Goal: Task Accomplishment & Management: Complete application form

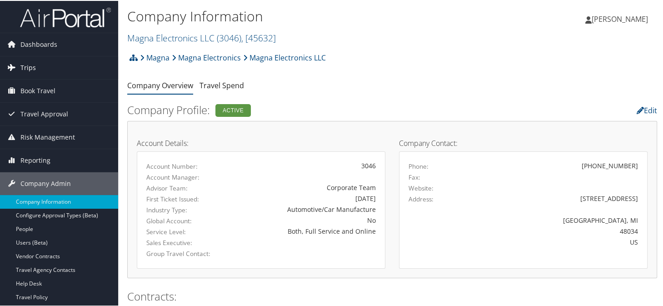
click at [34, 68] on span "Trips" at bounding box center [27, 66] width 15 height 23
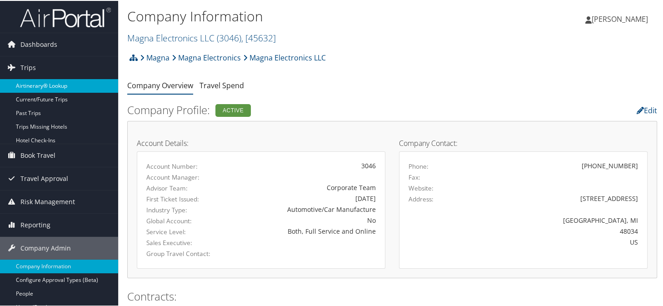
click at [44, 86] on link "Airtinerary® Lookup" at bounding box center [59, 85] width 118 height 14
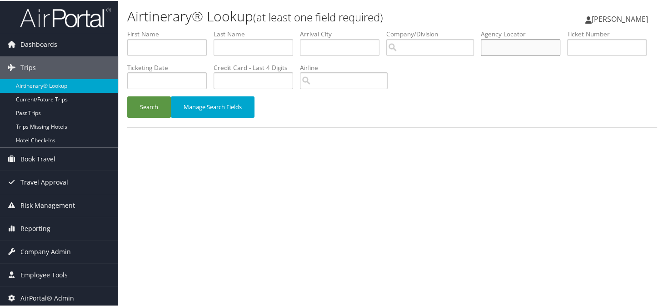
paste input "D3K6FY"
type input "D3K6FY"
click at [160, 114] on button "Search" at bounding box center [149, 105] width 44 height 21
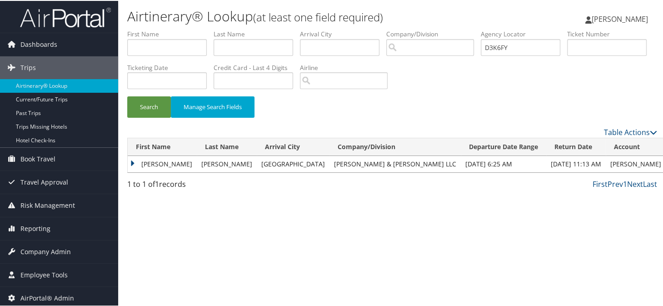
click at [132, 162] on td "STEPHEN WAYNE" at bounding box center [162, 163] width 69 height 16
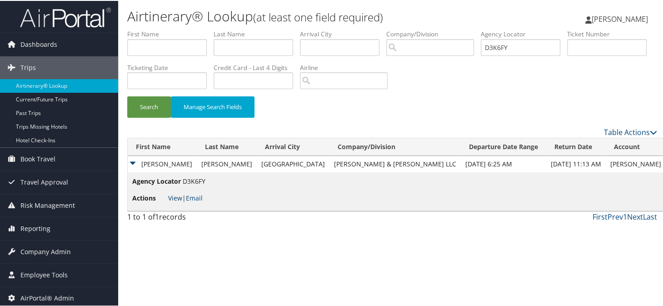
click at [174, 195] on link "View" at bounding box center [175, 197] width 14 height 9
click at [410, 15] on h1 "Airtinerary® Lookup (at least one field required)" at bounding box center [303, 15] width 353 height 19
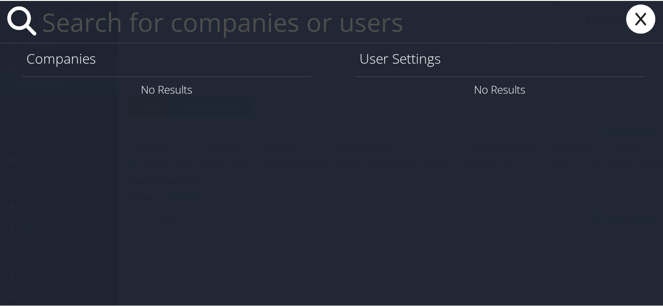
paste input "melissa.moberly@summitfoodservice.com"
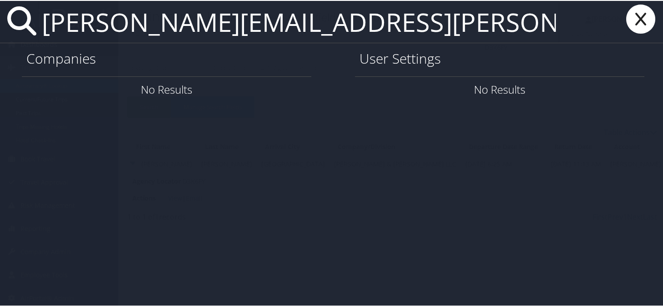
type input "melissa.moberly@summitfoodservice.com"
click at [627, 17] on icon at bounding box center [640, 18] width 36 height 29
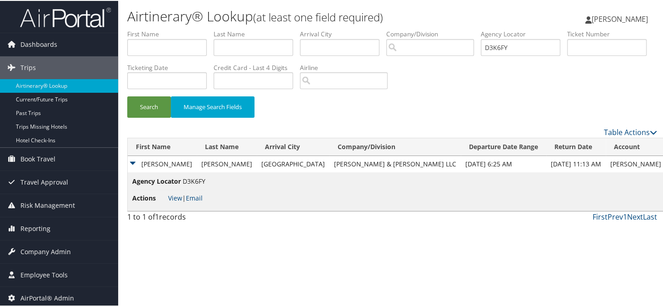
click at [334, 110] on div "Search Manage Search Fields" at bounding box center [391, 110] width 543 height 30
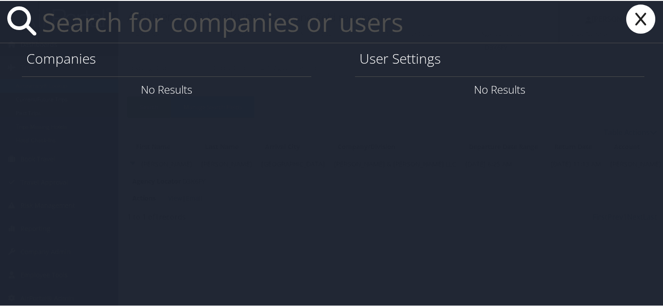
paste input "lutz.kuehnke@magna.com"
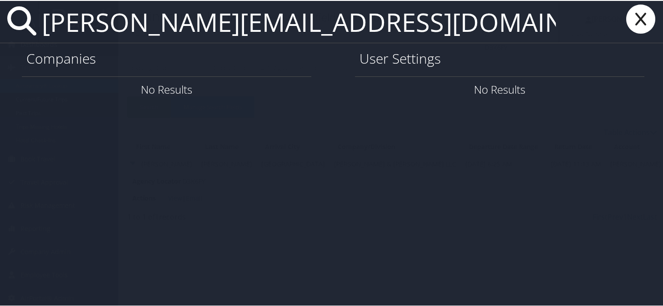
type input "lutz.kuehnke@magna.com"
drag, startPoint x: 622, startPoint y: 24, endPoint x: 582, endPoint y: 3, distance: 44.7
click at [622, 20] on icon at bounding box center [640, 18] width 36 height 29
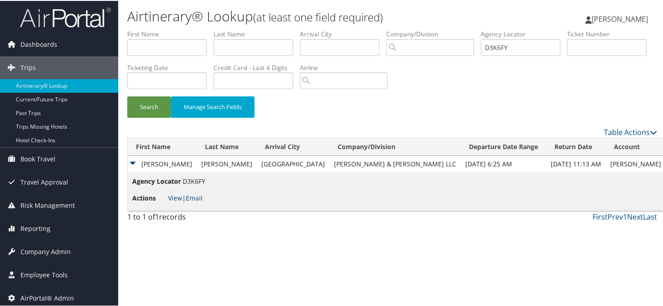
click at [338, 98] on div "Search Manage Search Fields" at bounding box center [391, 110] width 543 height 30
click at [38, 251] on span "Company Admin" at bounding box center [45, 250] width 50 height 23
click at [24, 261] on span "Company Admin" at bounding box center [45, 250] width 50 height 23
click at [28, 264] on span "Employee Tools" at bounding box center [43, 274] width 47 height 23
click at [38, 252] on span "Company Admin" at bounding box center [45, 250] width 50 height 23
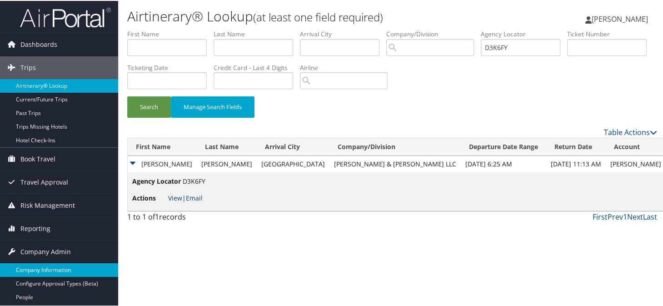
click at [37, 263] on link "Company Information" at bounding box center [59, 269] width 118 height 14
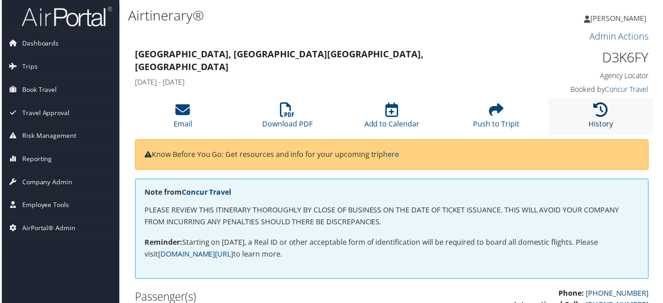
click at [601, 107] on icon at bounding box center [602, 110] width 15 height 15
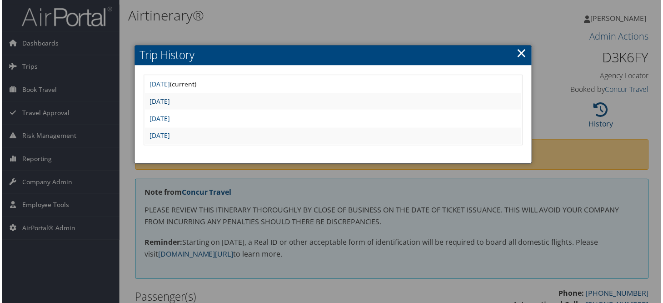
click at [169, 97] on link "[DATE]" at bounding box center [159, 101] width 20 height 9
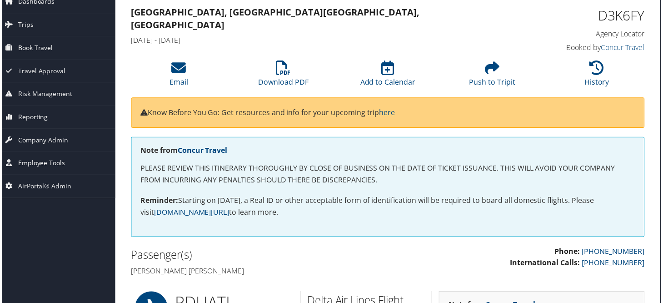
scroll to position [0, 4]
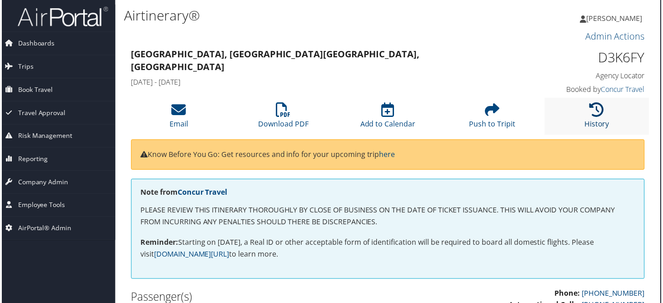
click at [595, 114] on icon at bounding box center [598, 110] width 15 height 15
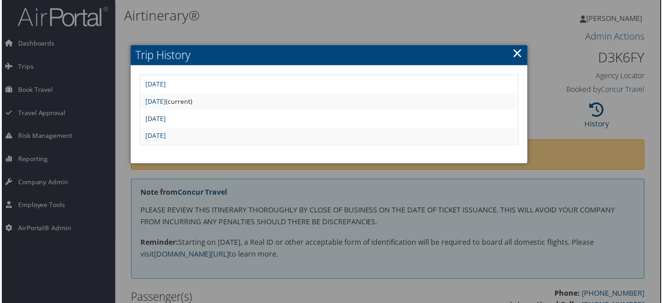
click at [165, 119] on link "Thu Aug 14 09:20:18 MDT 2025" at bounding box center [154, 118] width 20 height 9
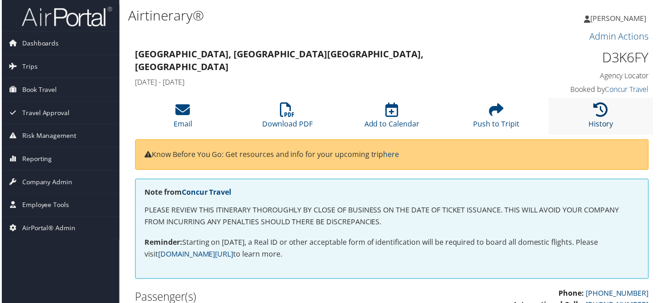
click at [604, 109] on icon at bounding box center [602, 110] width 15 height 15
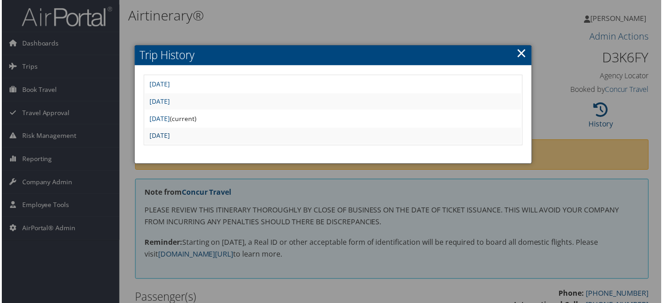
click at [169, 133] on link "[DATE]" at bounding box center [159, 136] width 20 height 9
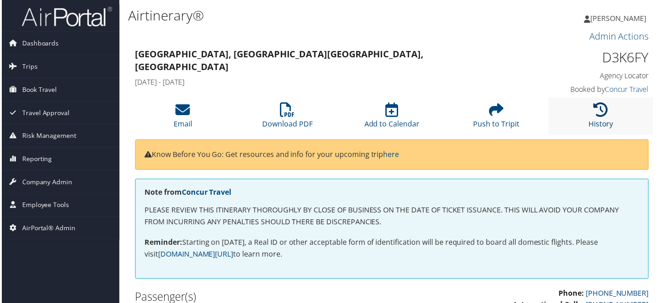
click at [595, 124] on link "History" at bounding box center [602, 119] width 25 height 22
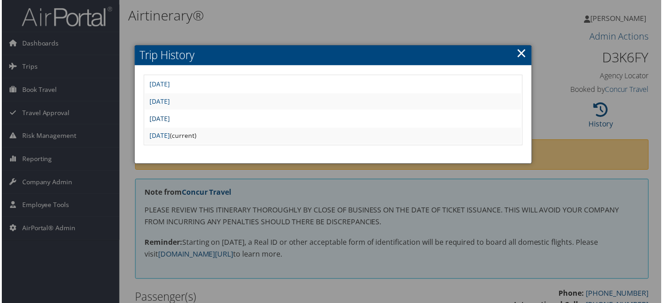
click at [169, 115] on link "[DATE]" at bounding box center [159, 118] width 20 height 9
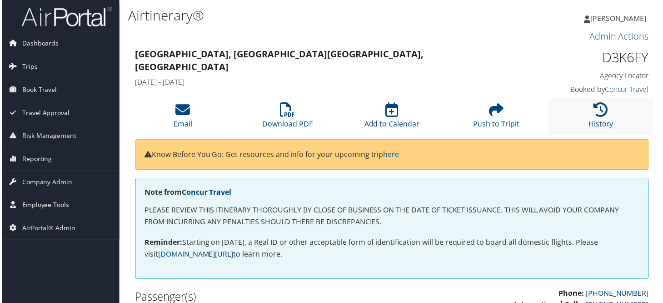
click at [579, 120] on li "History" at bounding box center [602, 116] width 105 height 37
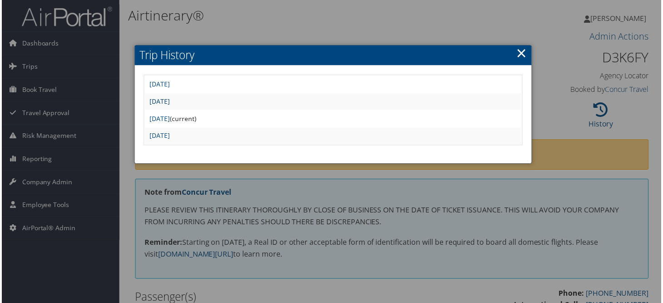
click at [169, 103] on link "[DATE]" at bounding box center [159, 101] width 20 height 9
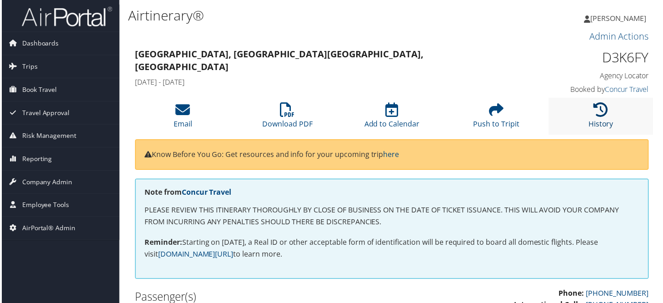
click at [595, 116] on icon at bounding box center [602, 110] width 15 height 15
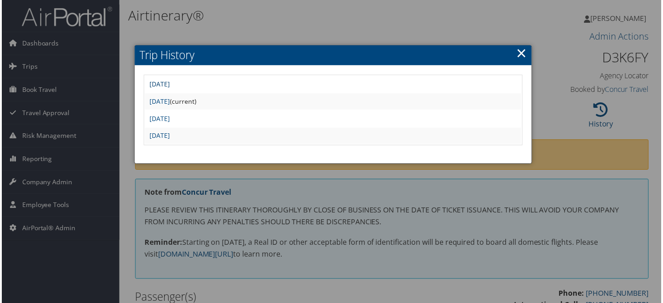
click at [169, 83] on link "Mon Aug 18 08:12:44 MDT 2025" at bounding box center [159, 84] width 20 height 9
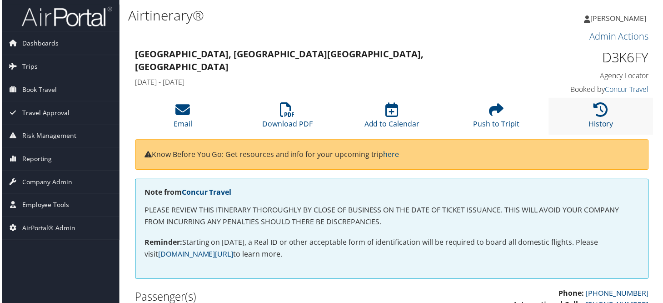
click at [597, 100] on li "History" at bounding box center [602, 116] width 105 height 37
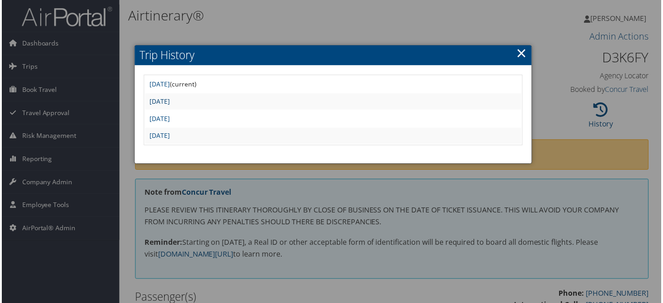
click at [169, 101] on link "Mon Aug 18 07:56:58 MDT 2025" at bounding box center [159, 101] width 20 height 9
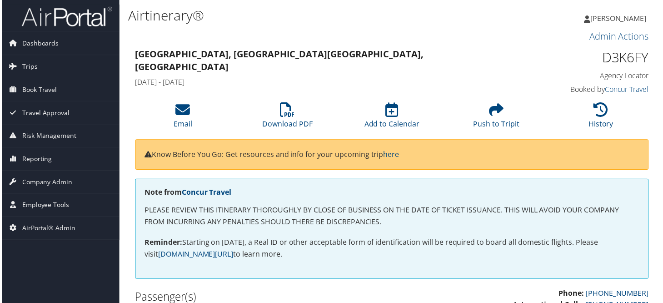
scroll to position [182, 0]
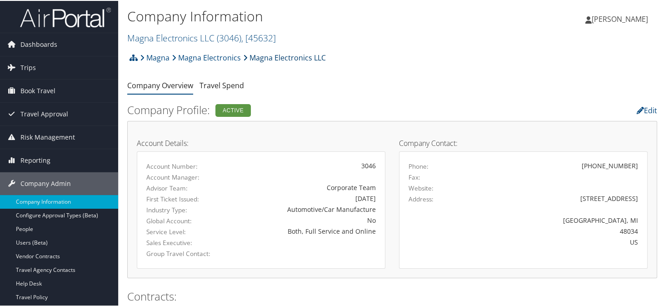
click at [316, 55] on link "Magna Electronics LLC" at bounding box center [284, 57] width 83 height 18
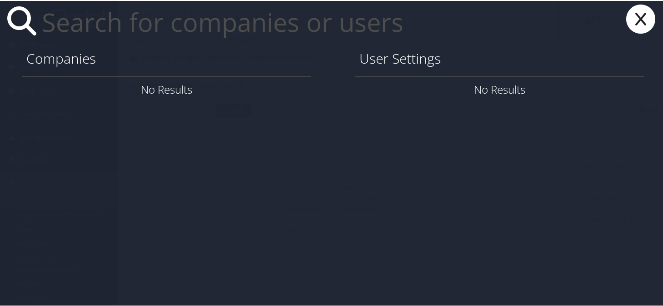
paste input "lori.trapp@magna.com"
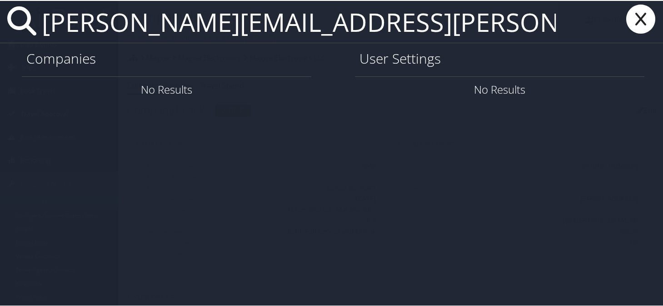
type input "lori.trapp@magna.com"
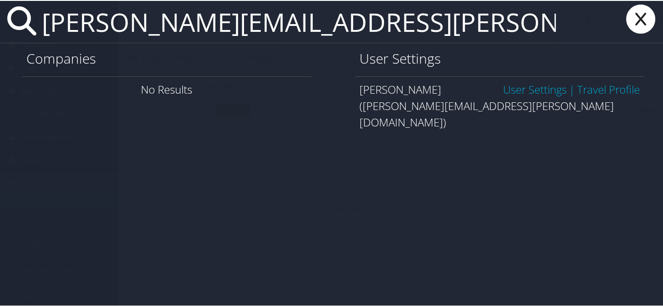
click at [511, 89] on link "User Settings" at bounding box center [535, 88] width 64 height 15
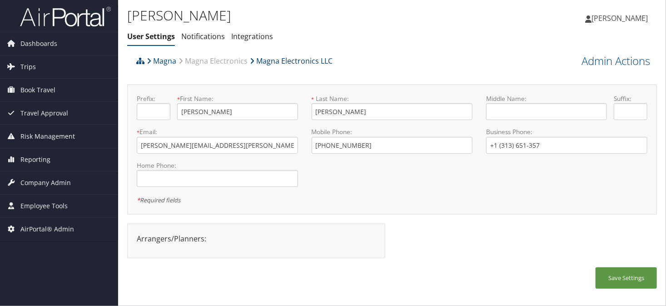
click at [303, 60] on link "Magna Electronics LLC" at bounding box center [291, 61] width 83 height 18
click at [392, 27] on div "Lori Trapp User Settings Notifications Integrations User Settings Notifications…" at bounding box center [303, 25] width 353 height 39
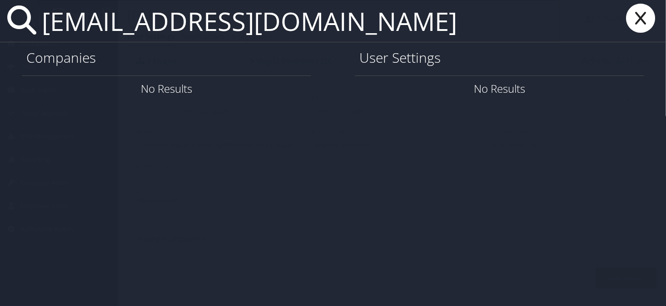
type input "ncroza@lsuhsc.edu"
drag, startPoint x: 286, startPoint y: 18, endPoint x: 36, endPoint y: 12, distance: 249.9
click at [36, 12] on div "ncroza@lsuhsc.edu" at bounding box center [333, 21] width 666 height 42
click at [645, 20] on icon at bounding box center [640, 18] width 36 height 29
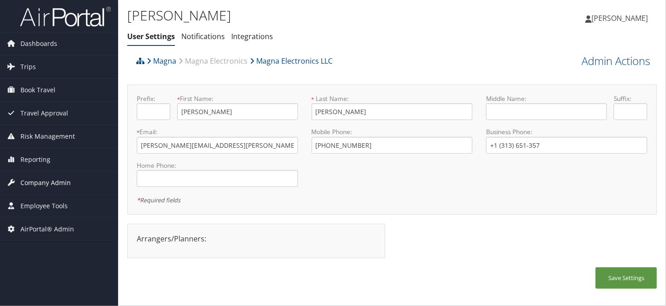
click at [48, 185] on span "Company Admin" at bounding box center [45, 182] width 50 height 23
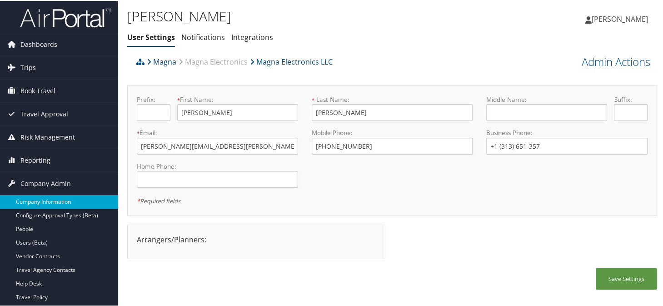
click at [40, 200] on link "Company Information" at bounding box center [59, 201] width 118 height 14
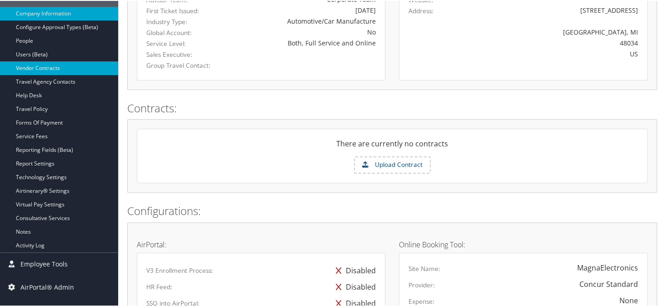
scroll to position [52, 0]
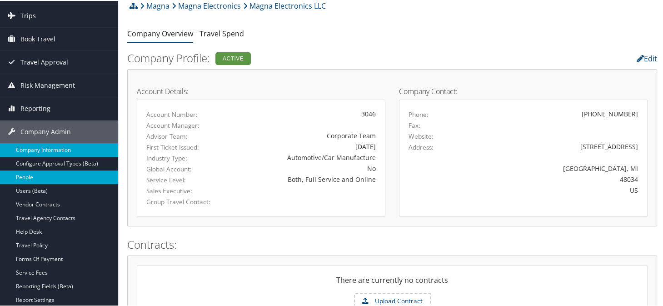
click at [28, 171] on link "People" at bounding box center [59, 176] width 118 height 14
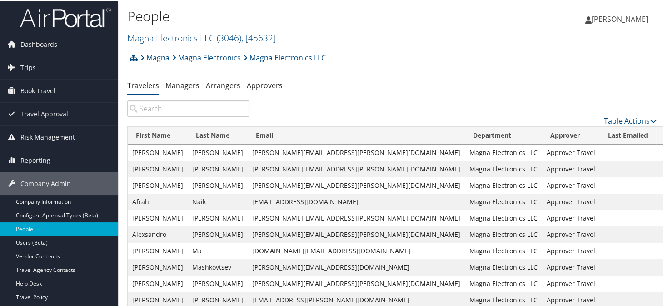
click at [171, 103] on input "search" at bounding box center [188, 107] width 122 height 16
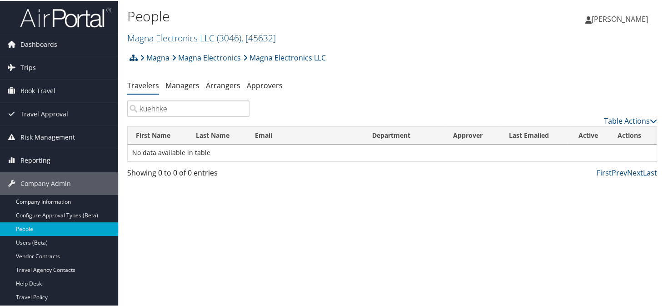
type input "kuehnke"
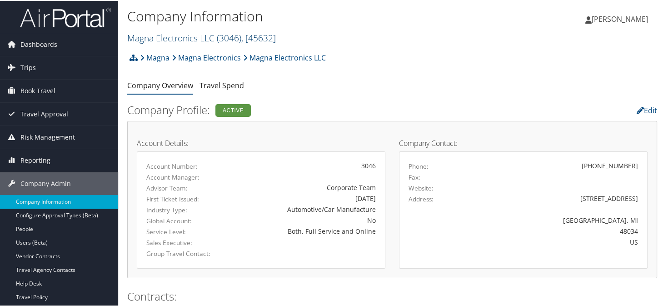
click at [171, 34] on link "Magna Electronics LLC ( 3046 ) , [ 45632 ]" at bounding box center [201, 37] width 149 height 12
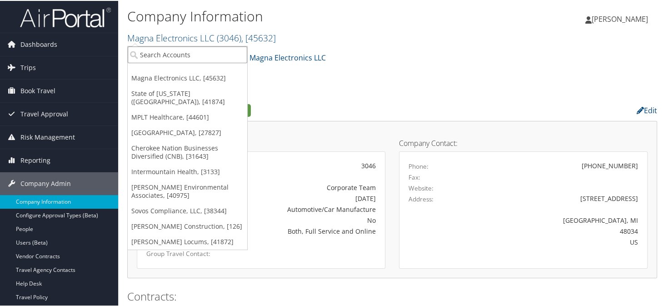
click at [168, 49] on input "search" at bounding box center [187, 53] width 119 height 17
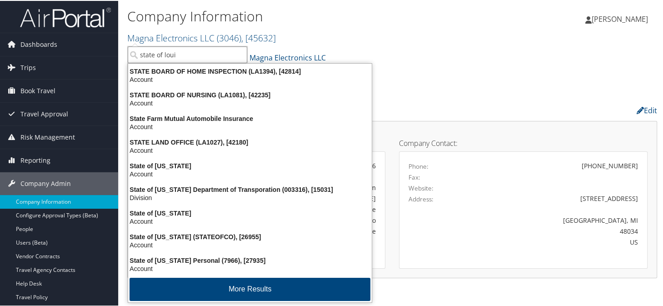
type input "state of louis"
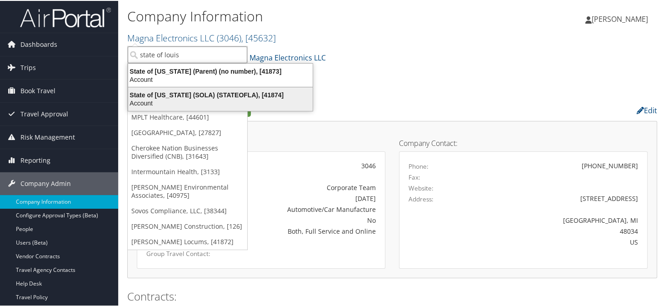
click at [224, 100] on div "Account" at bounding box center [220, 102] width 195 height 8
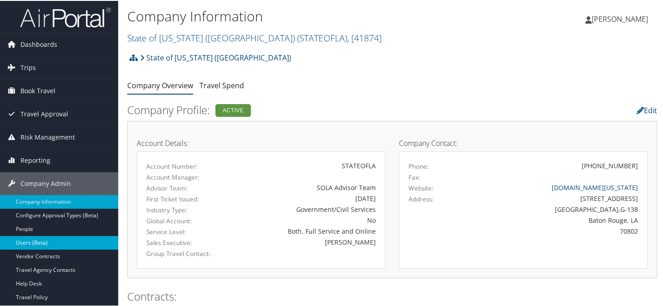
click at [41, 239] on link "Users (Beta)" at bounding box center [59, 242] width 118 height 14
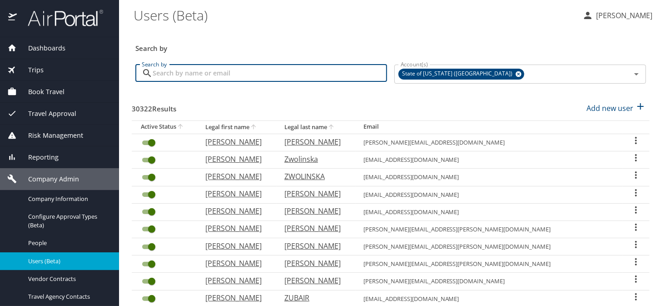
paste input "ncroza@lsuhsc.edu"
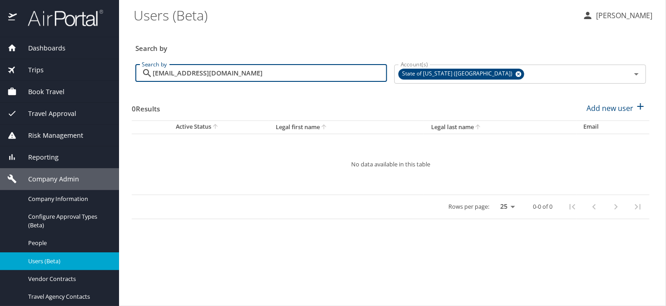
type input "ncroza@lsuhsc.edu"
click at [302, 43] on h3 "Search by" at bounding box center [390, 46] width 511 height 16
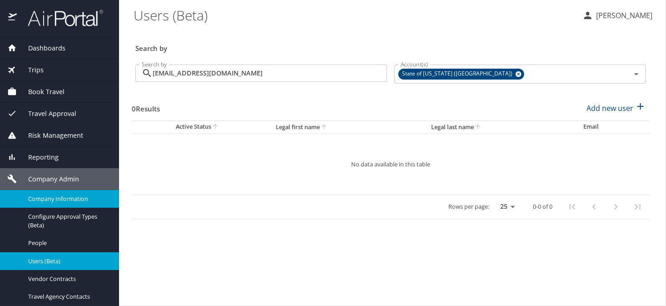
click at [42, 199] on span "Company Information" at bounding box center [68, 198] width 80 height 9
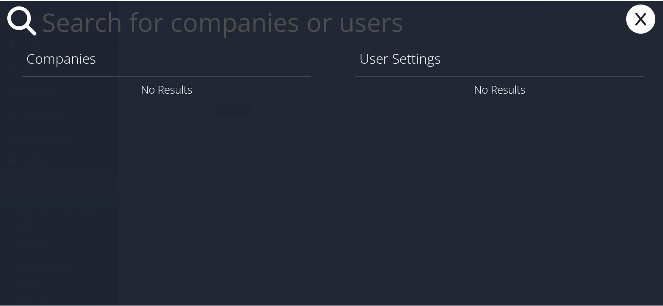
paste input "[EMAIL_ADDRESS][DOMAIN_NAME]"
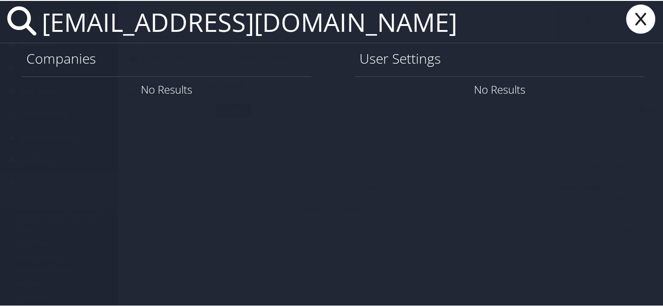
type input "[EMAIL_ADDRESS][DOMAIN_NAME]"
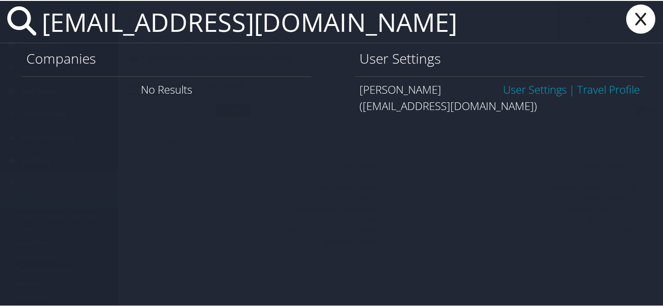
click at [527, 87] on link "User Settings" at bounding box center [535, 88] width 64 height 15
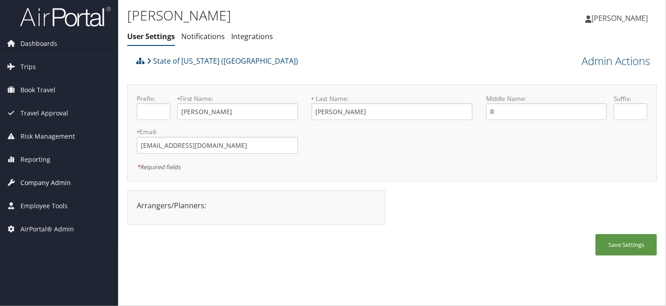
click at [38, 180] on span "Company Admin" at bounding box center [45, 182] width 50 height 23
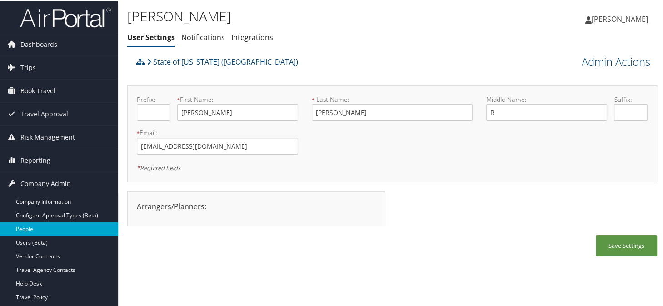
click at [35, 228] on link "People" at bounding box center [59, 228] width 118 height 14
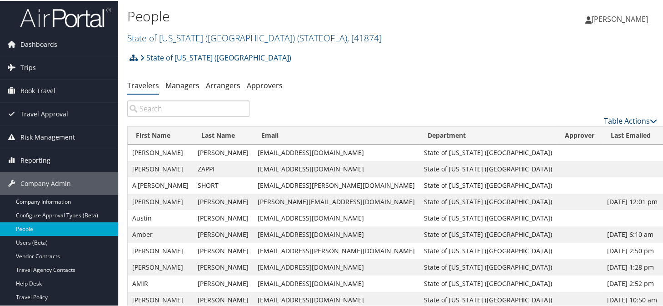
click at [618, 119] on link "Table Actions" at bounding box center [630, 120] width 53 height 10
click at [577, 134] on link "Add New User" at bounding box center [593, 133] width 119 height 15
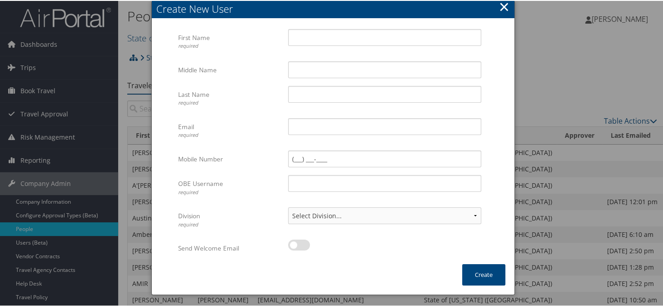
click at [501, 8] on button "×" at bounding box center [504, 6] width 10 height 18
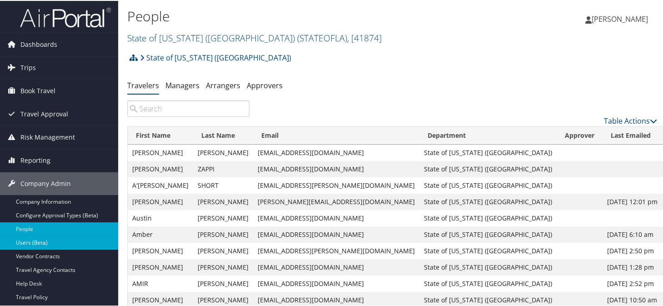
click at [48, 242] on link "Users (Beta)" at bounding box center [59, 242] width 118 height 14
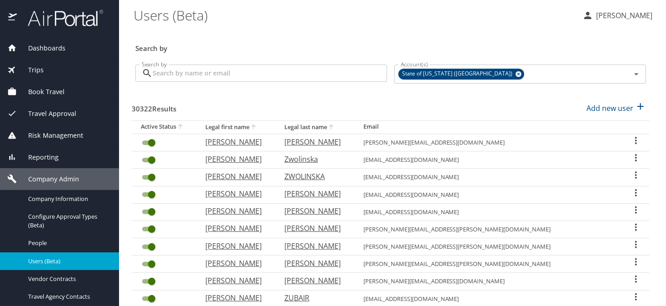
click at [188, 75] on input "Search by" at bounding box center [270, 73] width 234 height 17
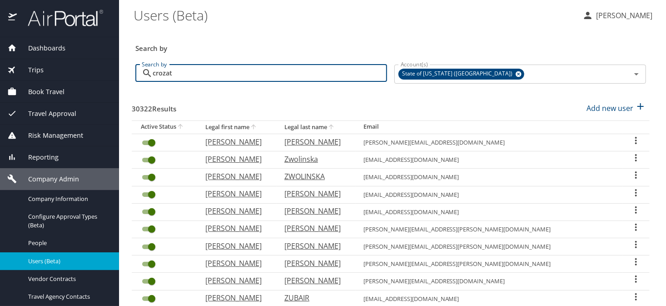
type input "crozat"
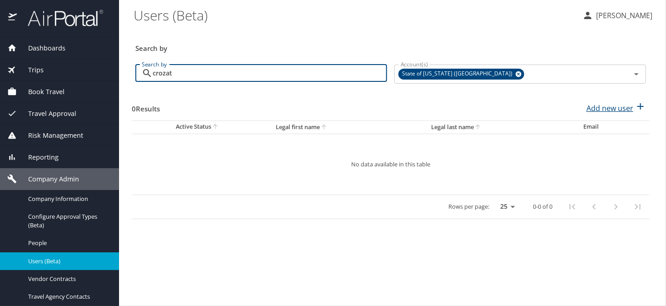
click at [606, 107] on p "Add new user" at bounding box center [609, 108] width 47 height 11
select select "US"
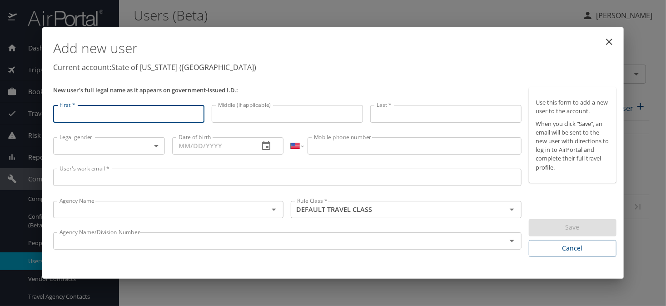
click at [99, 116] on input "First *" at bounding box center [128, 113] width 151 height 17
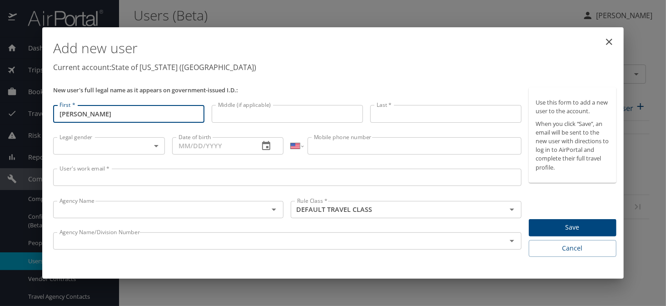
type input "Nicole"
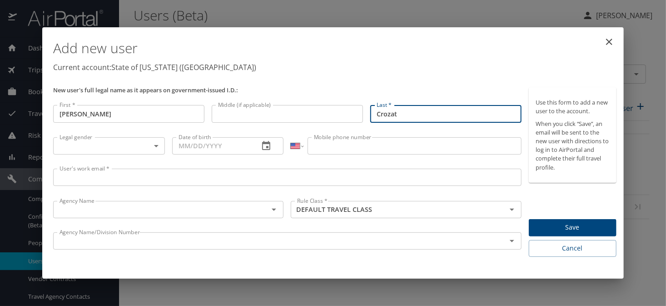
type input "Crozat"
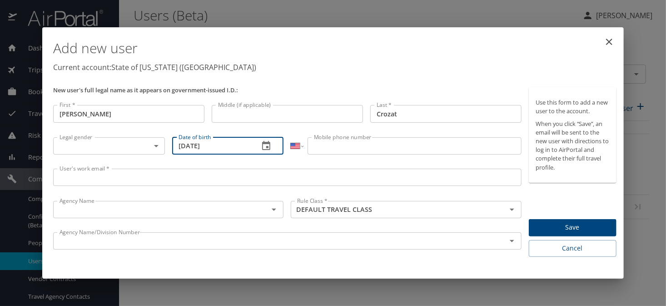
type input "11/30/1989"
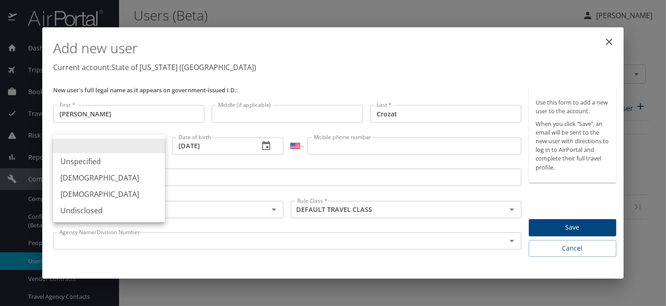
click at [158, 143] on body "Dashboards AirPortal 360™ Manager AirPortal 360™ Agent My Travel Dashboard Trip…" at bounding box center [333, 153] width 666 height 306
drag, startPoint x: 129, startPoint y: 182, endPoint x: 129, endPoint y: 188, distance: 6.4
click at [129, 182] on li "Male" at bounding box center [109, 177] width 112 height 16
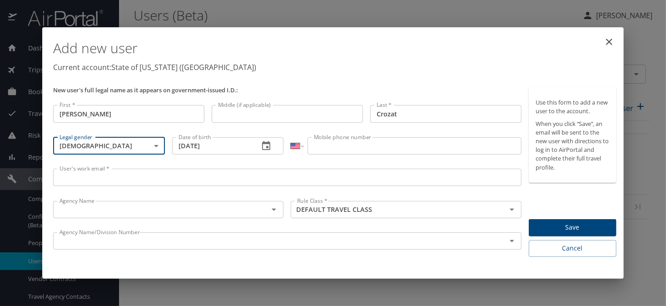
click at [124, 154] on p at bounding box center [109, 155] width 112 height 2
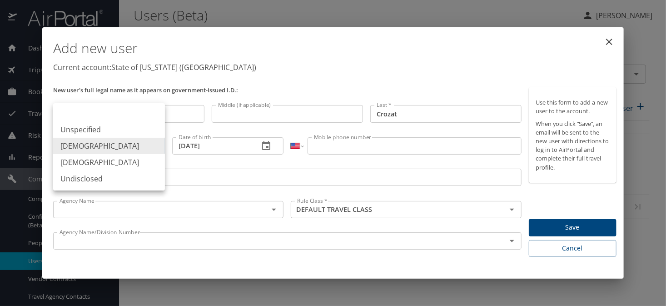
click at [128, 144] on body "Dashboards AirPortal 360™ Manager AirPortal 360™ Agent My Travel Dashboard Trip…" at bounding box center [333, 153] width 666 height 306
click at [95, 166] on li "Female" at bounding box center [109, 162] width 112 height 16
type input "Female"
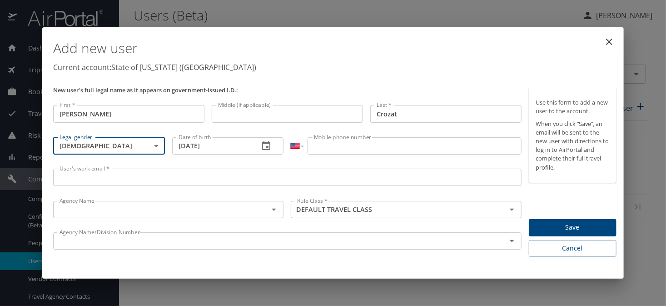
click at [328, 146] on input "Mobile phone number" at bounding box center [415, 145] width 214 height 17
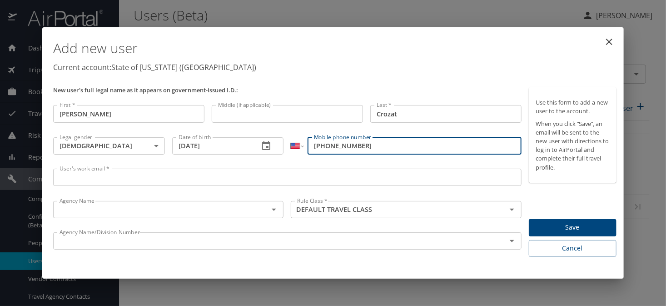
type input "(504) 559-9024"
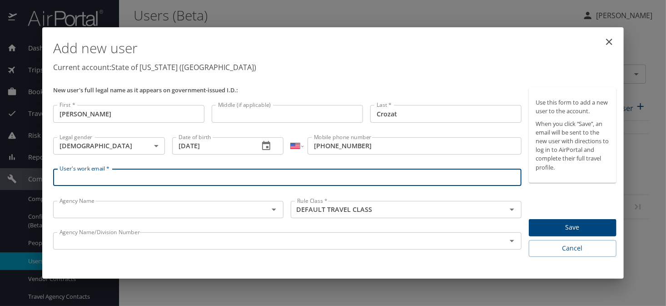
click at [123, 182] on input "User's work email *" at bounding box center [287, 177] width 468 height 17
type input "ncroza@lsuhsc.edu"
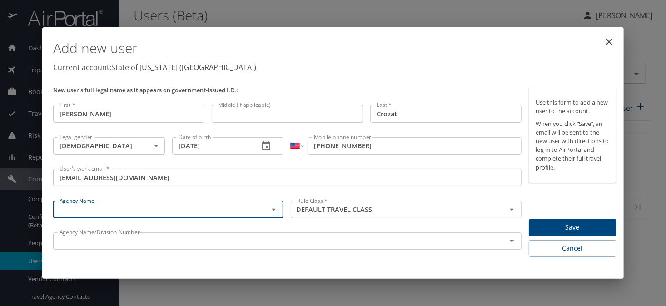
click at [170, 209] on input "text" at bounding box center [155, 210] width 198 height 12
paste input "LSU/LSU HEALTH SCIENCES CTR- N O"
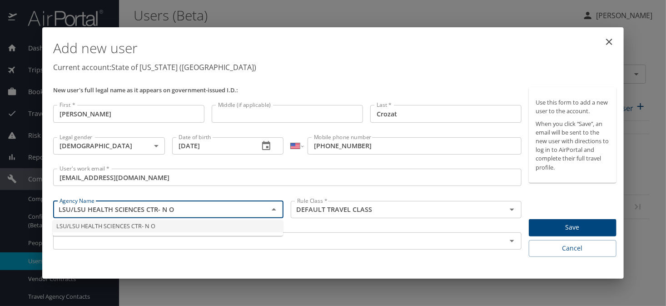
click at [144, 227] on li "LSU/LSU HEALTH SCIENCES CTR- N O" at bounding box center [168, 226] width 230 height 12
type input "LSU/LSU HEALTH SCIENCES CTR- N O"
click at [136, 241] on input "text" at bounding box center [274, 241] width 436 height 12
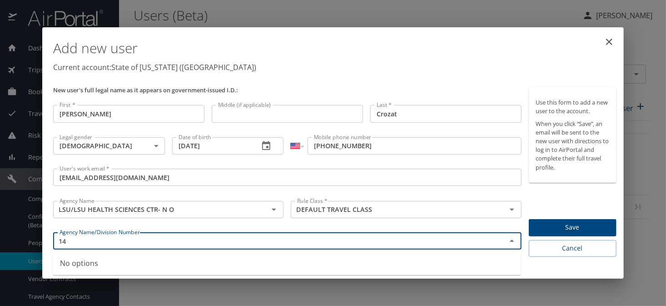
type input "1"
paste input "LSU/LSU HEALTH SCIENCES CTR- N O"
type input "LSU/LSU HEALTH SCIENCES CTR- N O/LA1482"
click at [548, 224] on span "Save" at bounding box center [572, 227] width 73 height 11
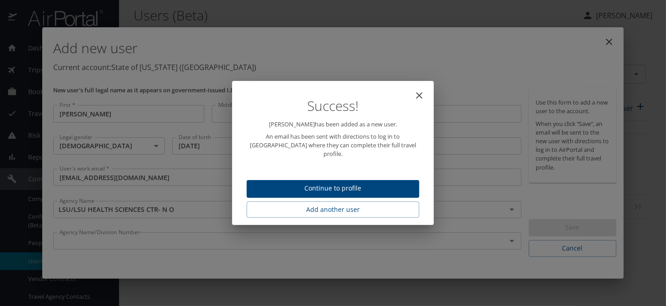
click at [358, 188] on span "Continue to profile" at bounding box center [333, 188] width 158 height 11
select select "US"
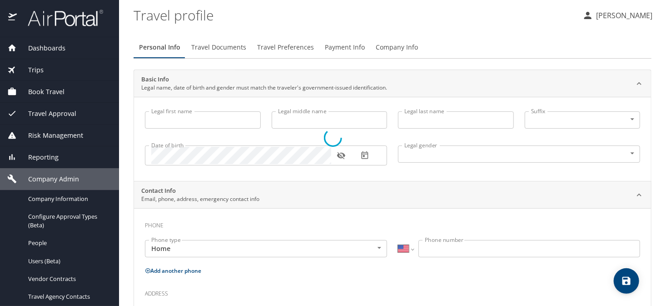
type input "Nicole"
type input "Crozat"
type input "Female"
select select "US"
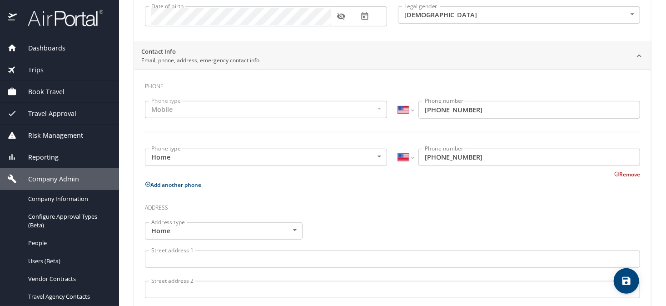
scroll to position [29, 0]
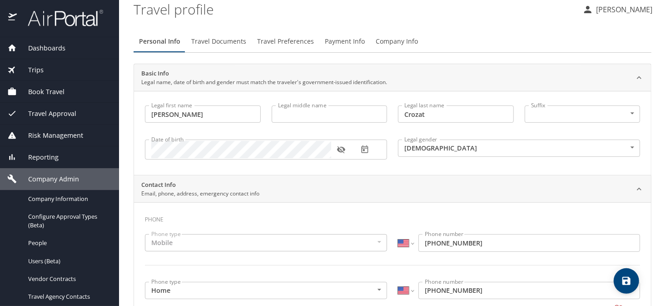
click at [631, 283] on icon "save" at bounding box center [626, 280] width 11 height 11
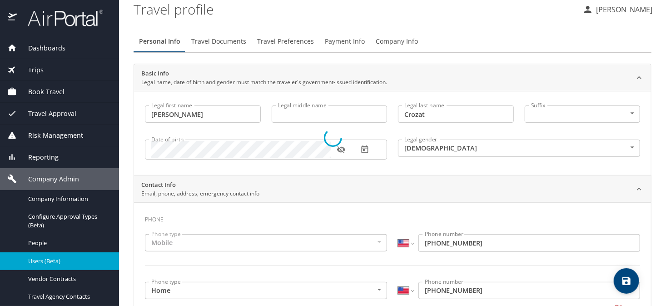
click at [40, 256] on div "Users (Beta)" at bounding box center [59, 261] width 104 height 10
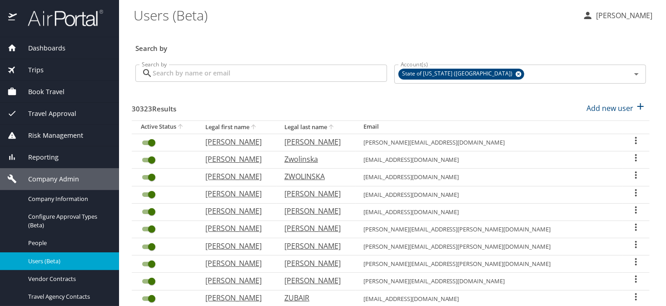
click at [231, 74] on input "Search by" at bounding box center [270, 73] width 234 height 17
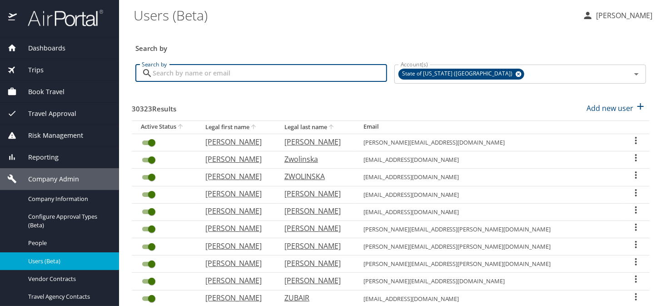
drag, startPoint x: 231, startPoint y: 74, endPoint x: 223, endPoint y: 75, distance: 8.3
click at [223, 75] on input "Search by" at bounding box center [270, 73] width 234 height 17
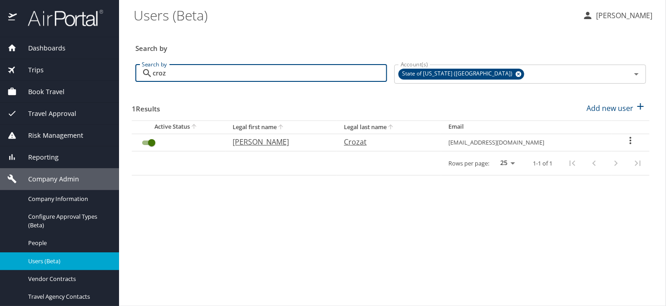
type input "croz"
click at [631, 140] on icon "User Search Table" at bounding box center [630, 140] width 11 height 11
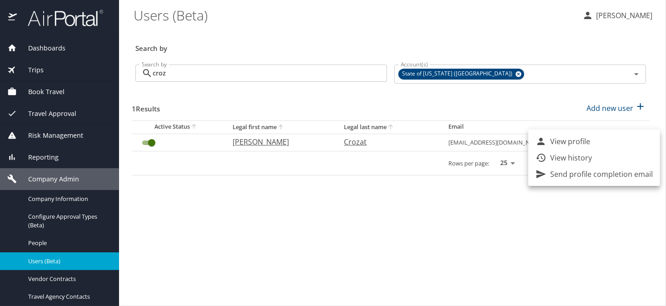
click at [548, 171] on div "Send profile completion email" at bounding box center [594, 174] width 117 height 11
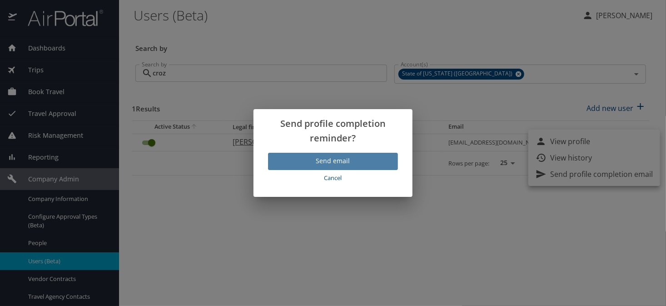
click at [351, 156] on span "Send email" at bounding box center [332, 160] width 115 height 11
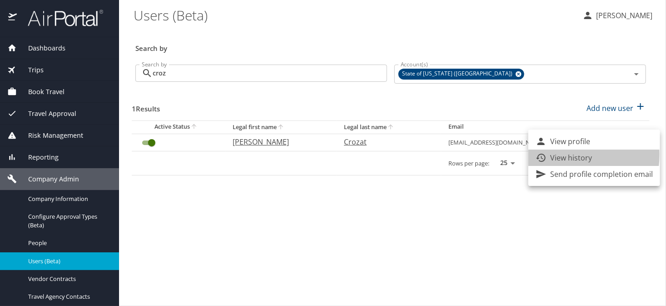
click at [556, 154] on p "View history" at bounding box center [571, 157] width 42 height 11
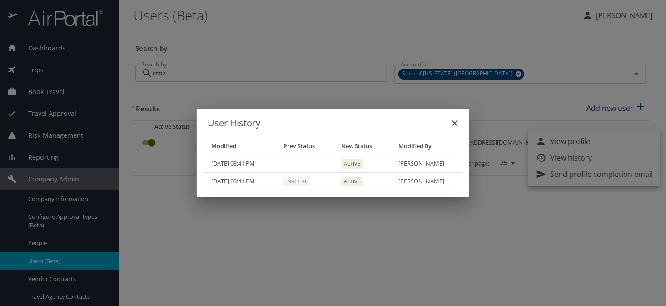
click at [453, 124] on icon "close" at bounding box center [454, 123] width 11 height 11
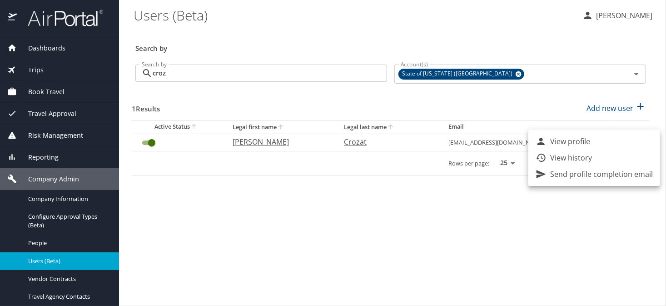
click at [581, 141] on p "View profile" at bounding box center [570, 141] width 40 height 11
select select "US"
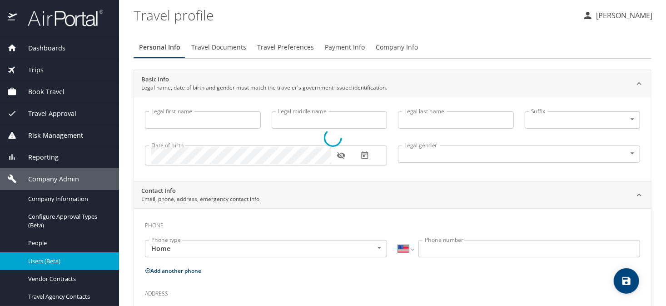
select select "US"
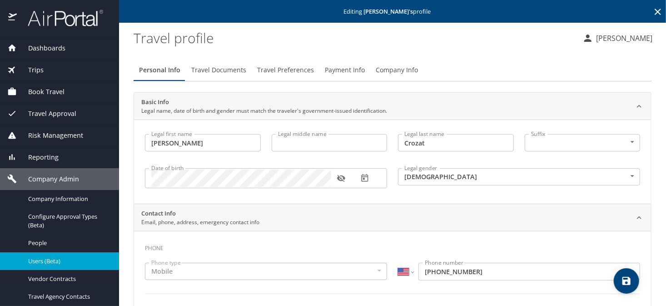
type input "Nicole"
type input "Crozat"
type input "Female"
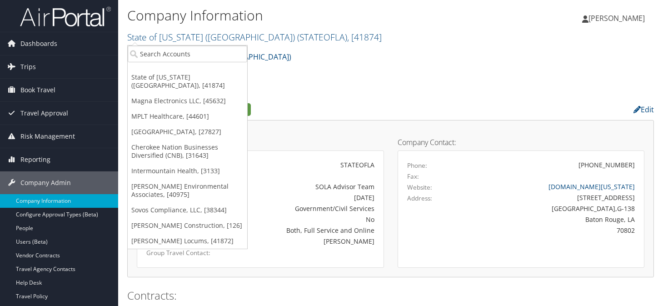
click at [165, 38] on link "State of [US_STATE] (SOLA) ( STATEOFLA ) , [ 41874 ]" at bounding box center [254, 37] width 254 height 12
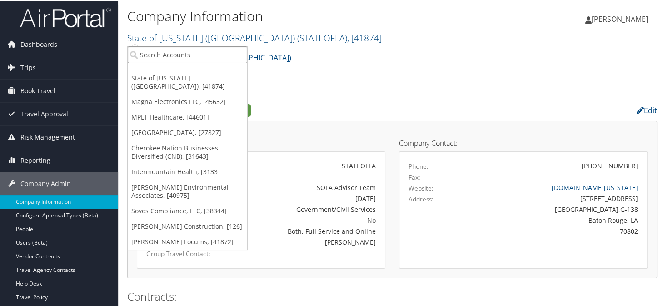
click at [163, 53] on input "search" at bounding box center [187, 53] width 119 height 17
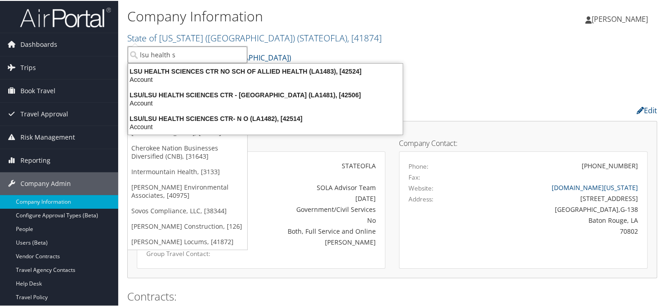
type input "lsu health s"
